Goal: Information Seeking & Learning: Learn about a topic

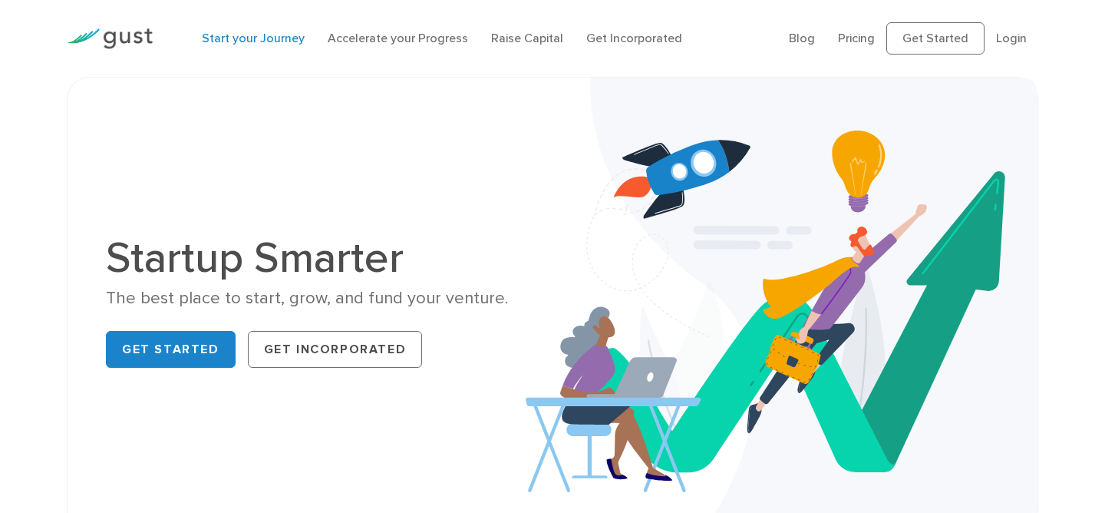
click at [269, 40] on link "Start your Journey" at bounding box center [253, 38] width 103 height 15
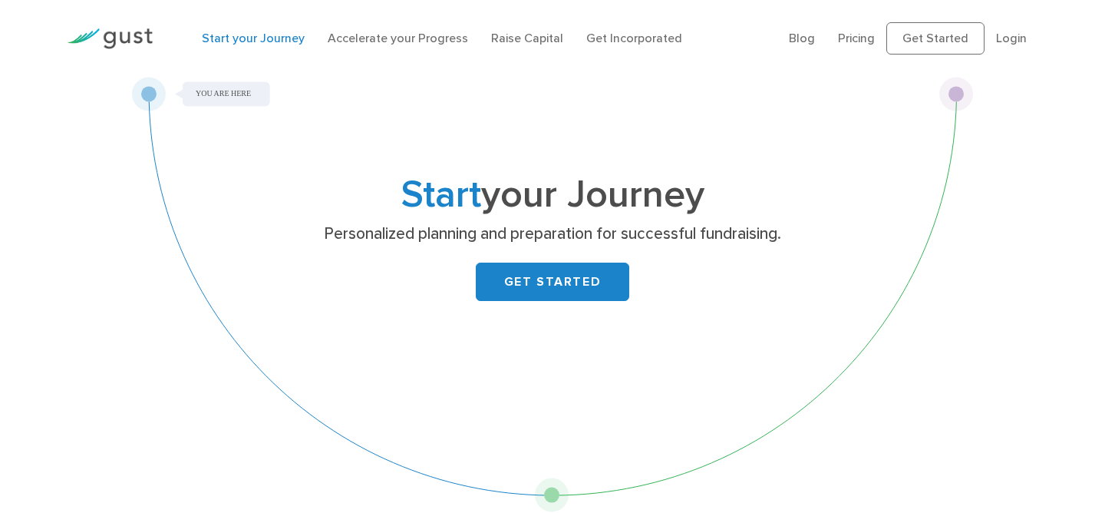
click at [138, 38] on img at bounding box center [110, 38] width 86 height 21
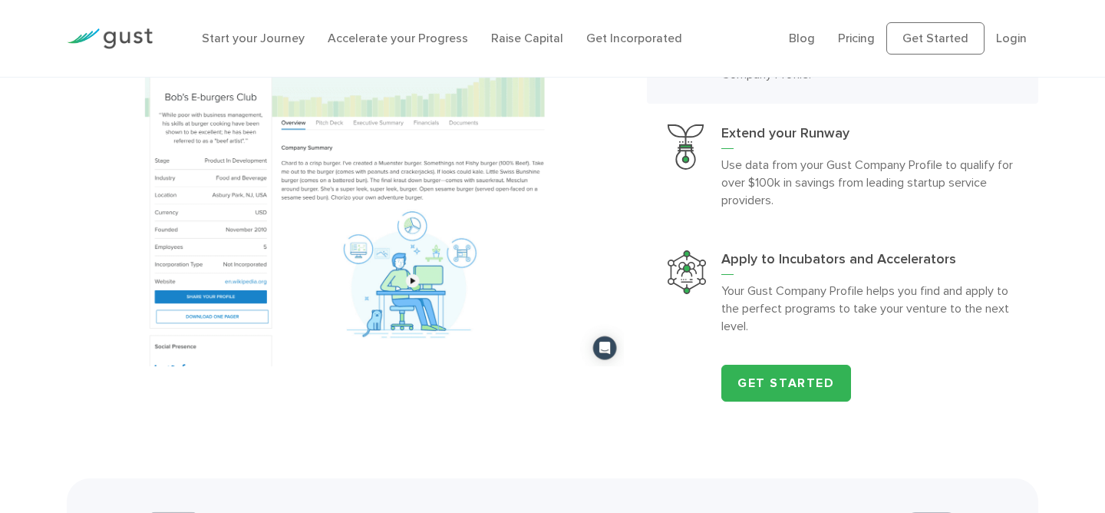
scroll to position [1523, 0]
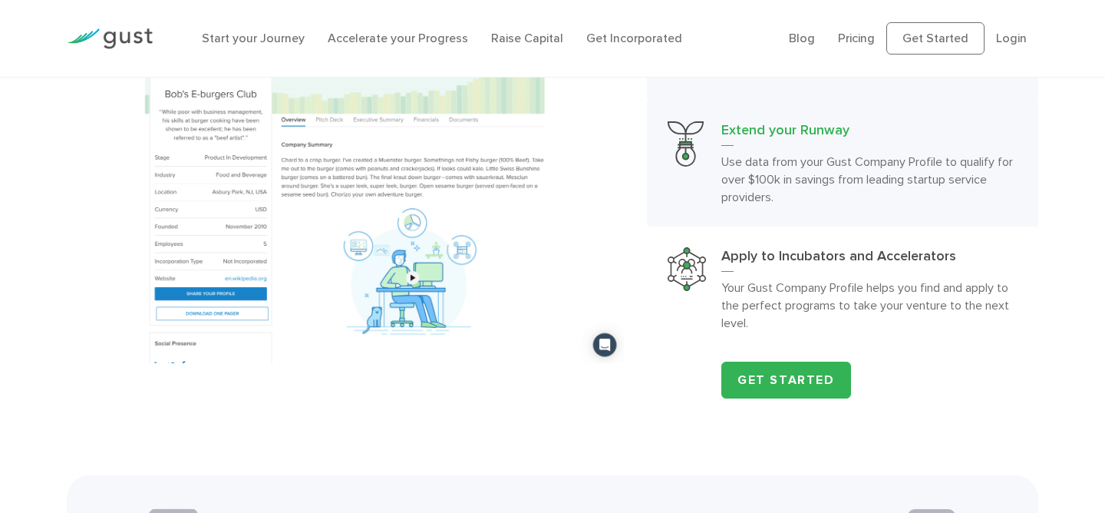
click at [721, 170] on p "Use data from your Gust Company Profile to qualify for over $100k in savings fr…" at bounding box center [869, 179] width 296 height 53
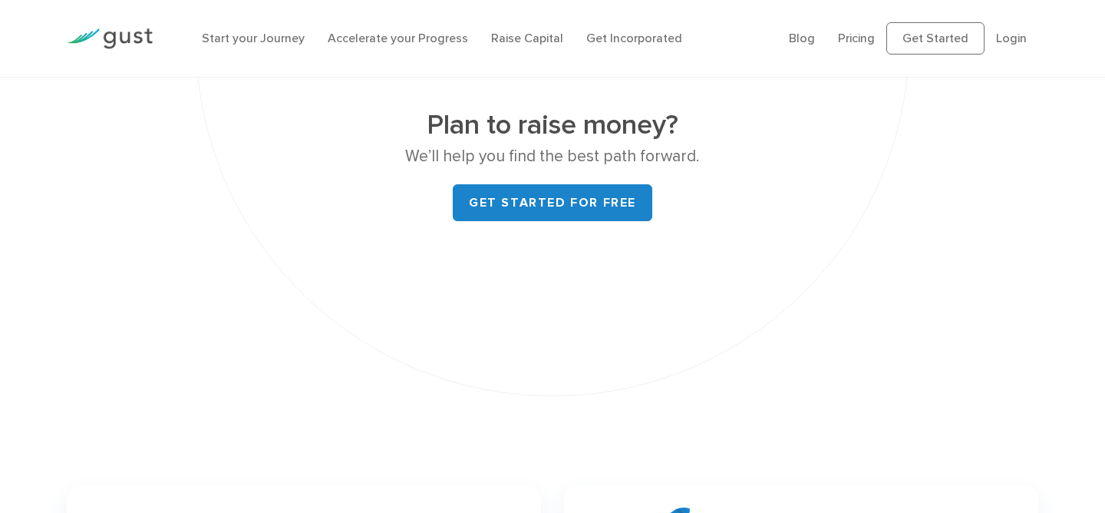
scroll to position [5931, 0]
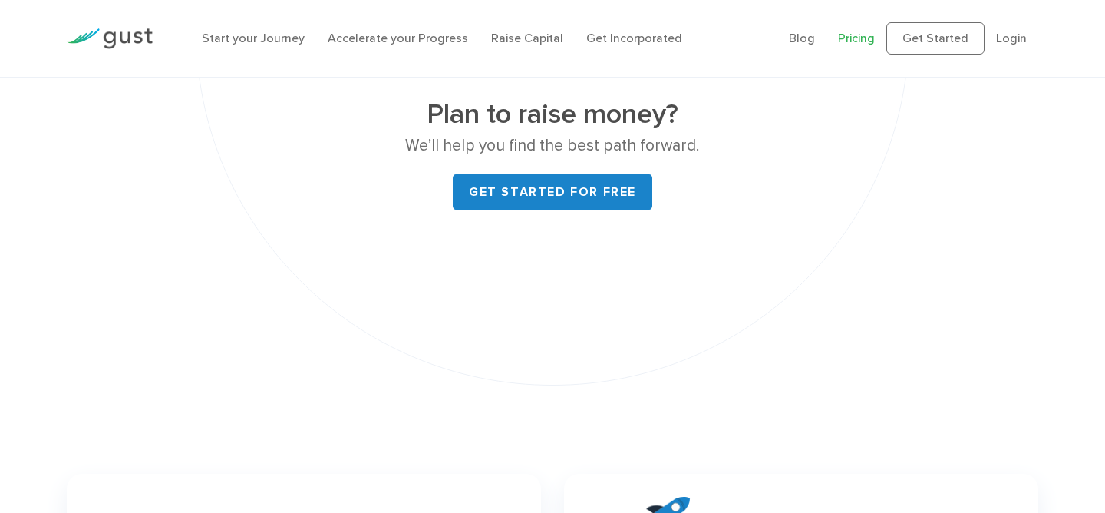
click at [858, 41] on link "Pricing" at bounding box center [856, 38] width 37 height 15
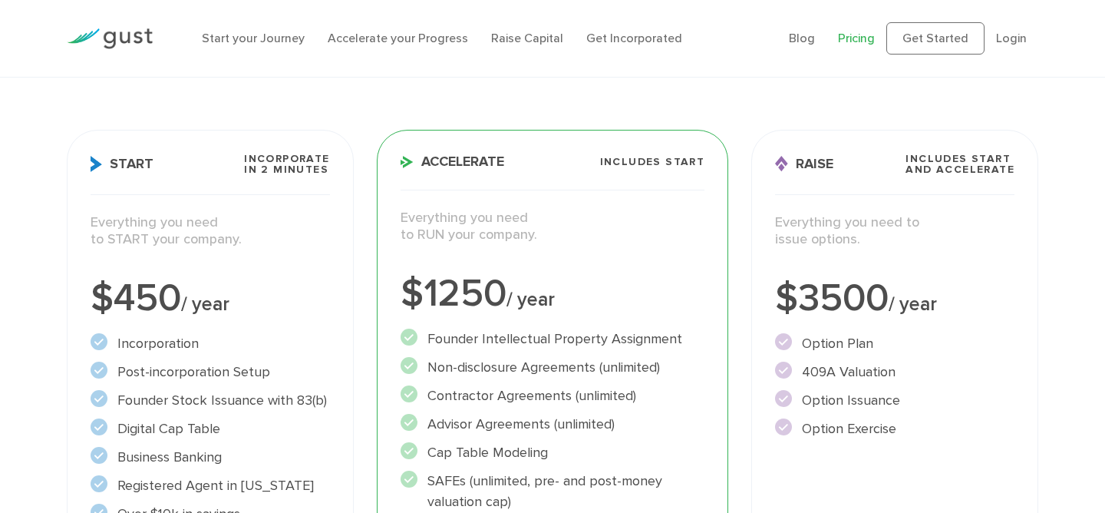
scroll to position [166, 0]
click at [233, 34] on link "Start your Journey" at bounding box center [253, 38] width 103 height 15
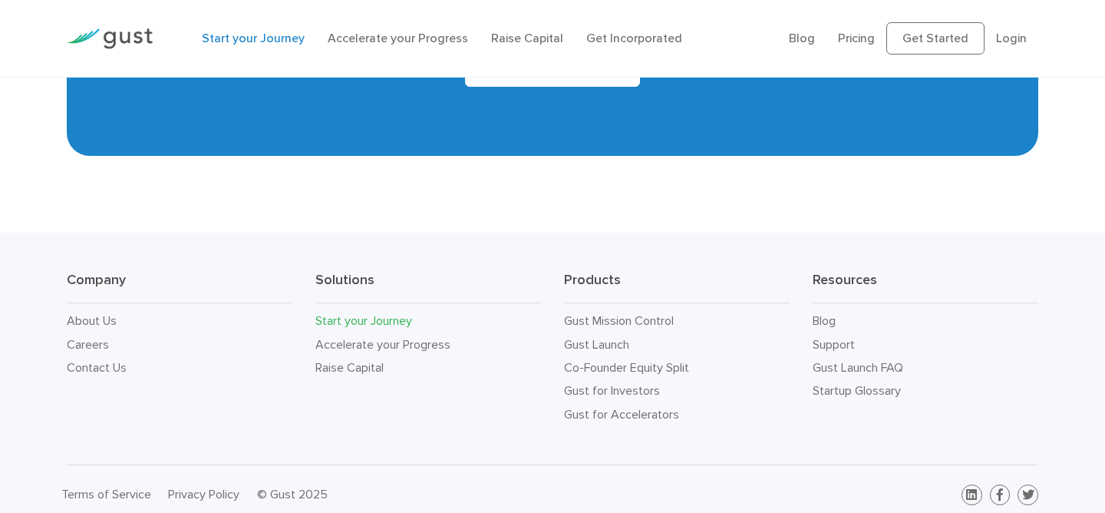
scroll to position [2972, 0]
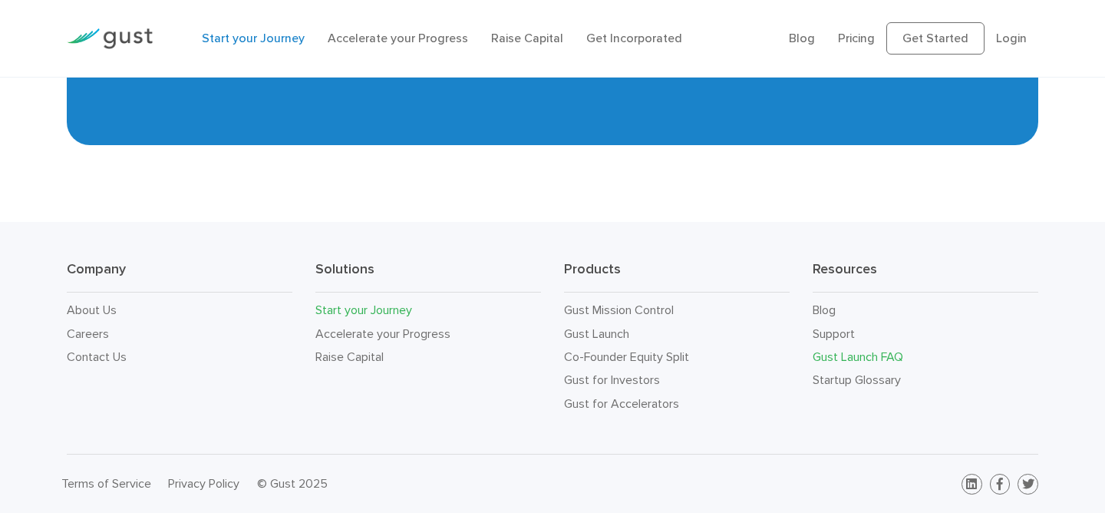
click at [847, 356] on link "Gust Launch FAQ" at bounding box center [858, 356] width 91 height 15
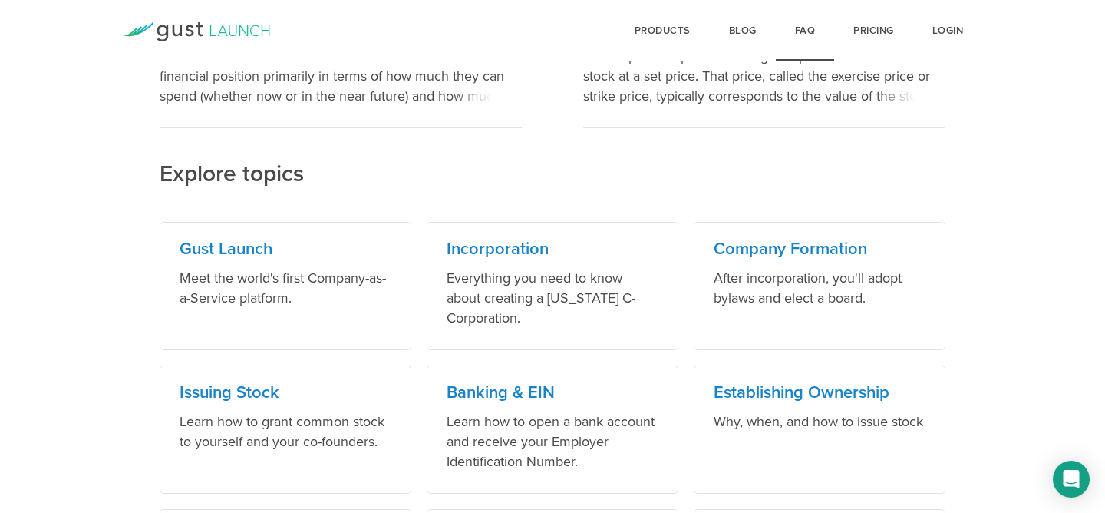
scroll to position [585, 0]
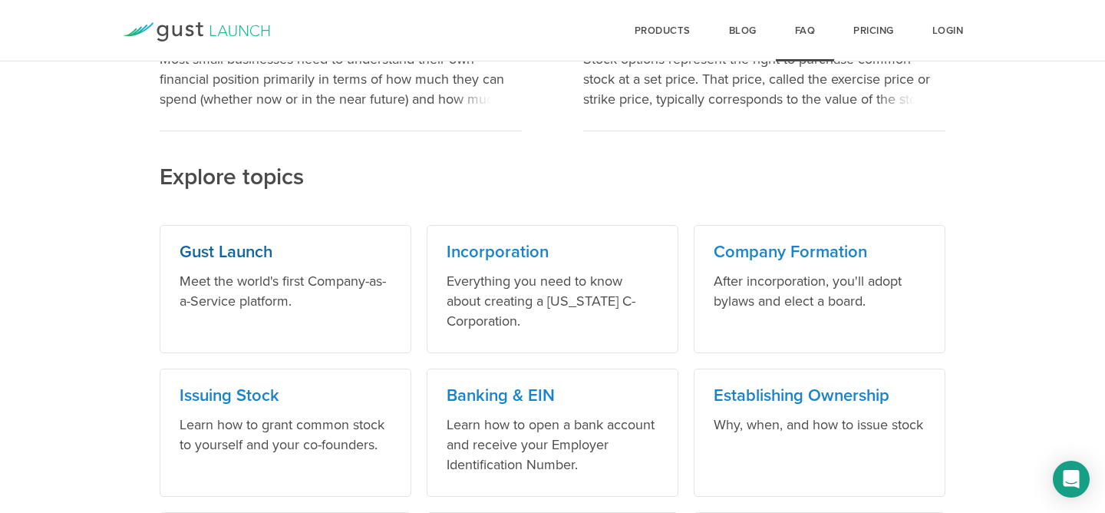
click at [348, 304] on p "Meet the world's first Company-as-a-Service platform." at bounding box center [286, 291] width 212 height 40
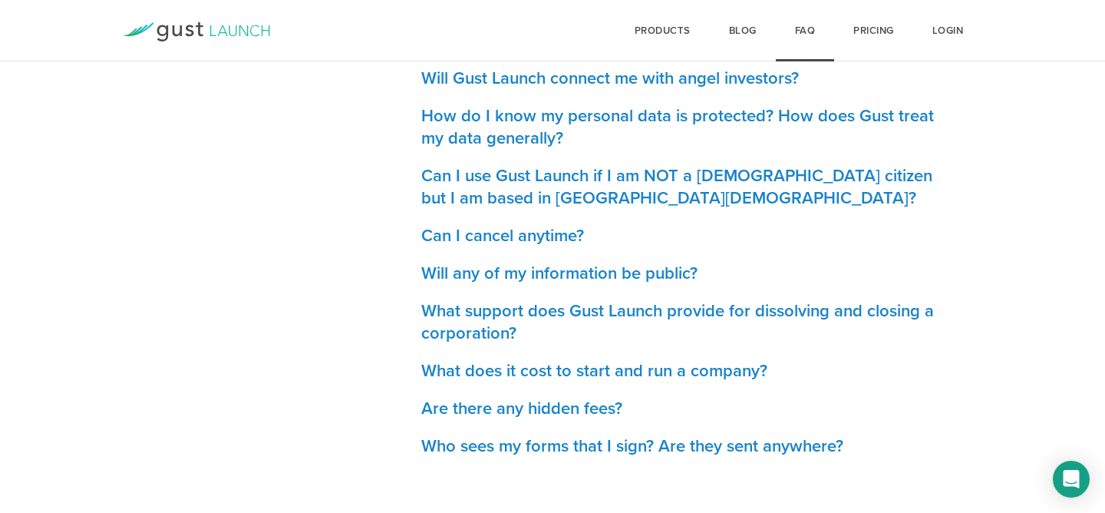
scroll to position [762, 0]
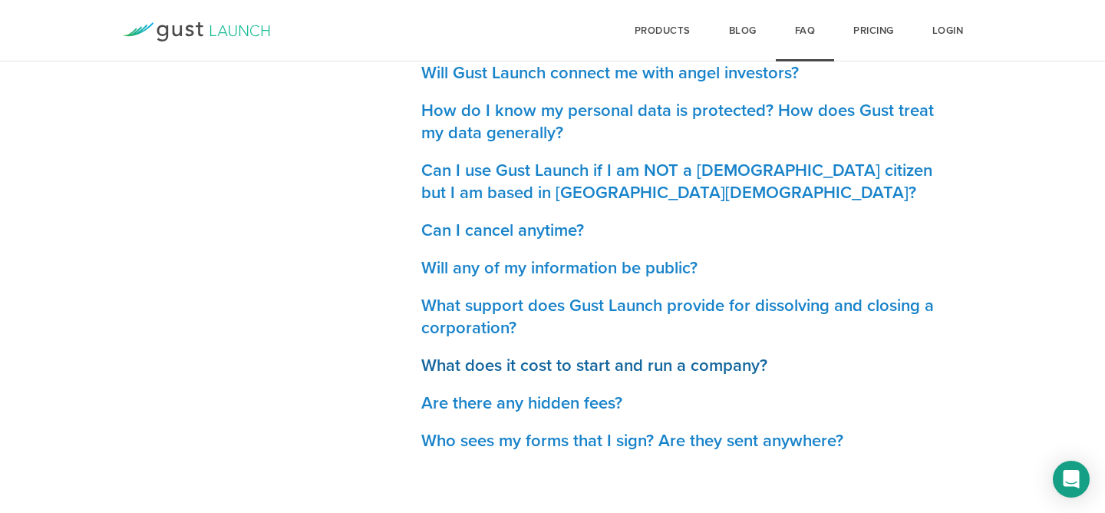
click at [476, 370] on h3 "What does it cost to start and run a company?" at bounding box center [683, 365] width 524 height 22
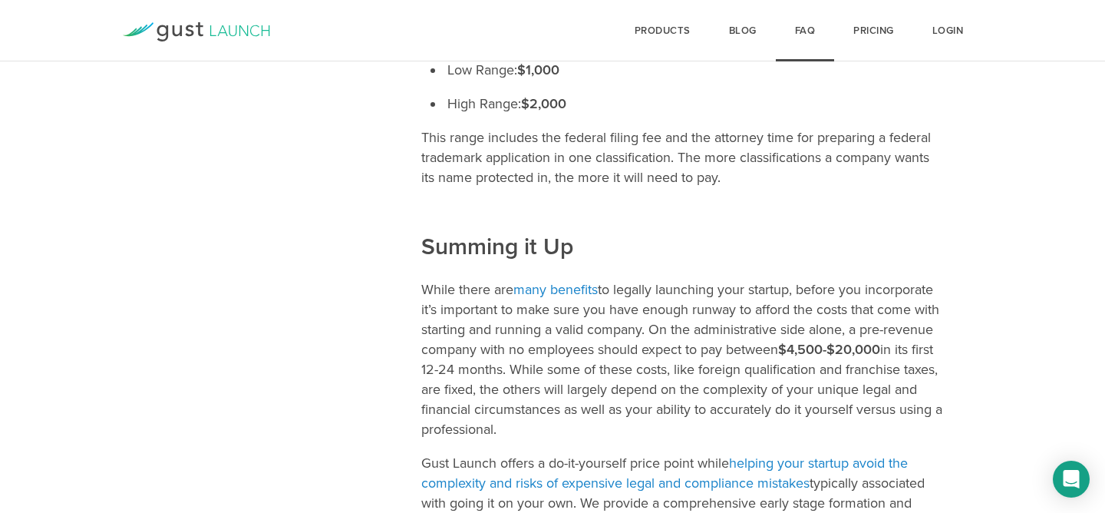
scroll to position [3522, 0]
